Goal: Task Accomplishment & Management: Manage account settings

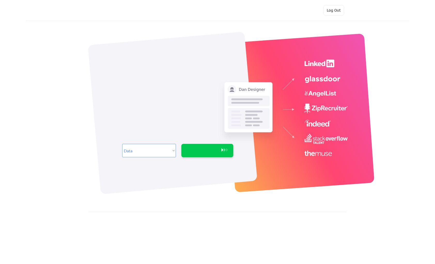
select select ""data_science___analytics""
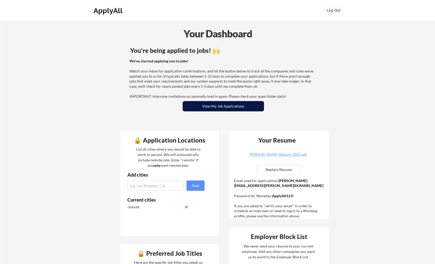
click at [218, 107] on button "View My Job Applications" at bounding box center [223, 106] width 81 height 10
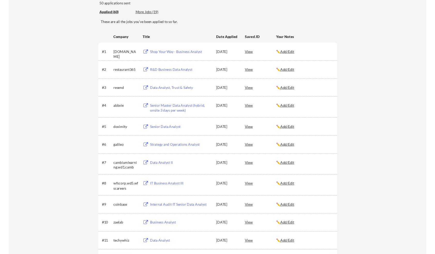
scroll to position [57, 0]
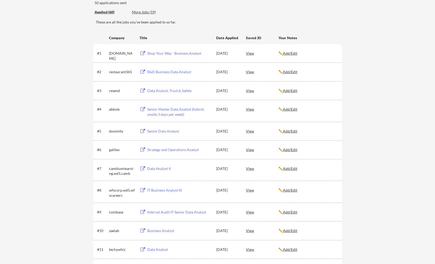
click at [117, 38] on div "Company" at bounding box center [122, 37] width 26 height 5
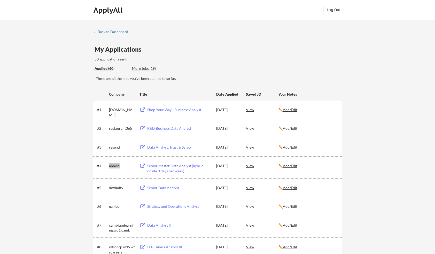
scroll to position [0, 0]
click at [251, 168] on div "View" at bounding box center [262, 165] width 33 height 9
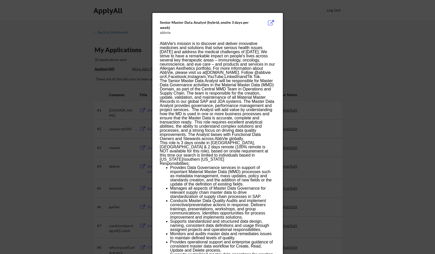
click at [236, 130] on p "The Senior Master Data Analyst will be responsible for Master Data Governance a…" at bounding box center [217, 110] width 115 height 62
click at [317, 41] on div at bounding box center [217, 127] width 435 height 254
